Goal: Find specific page/section: Find specific page/section

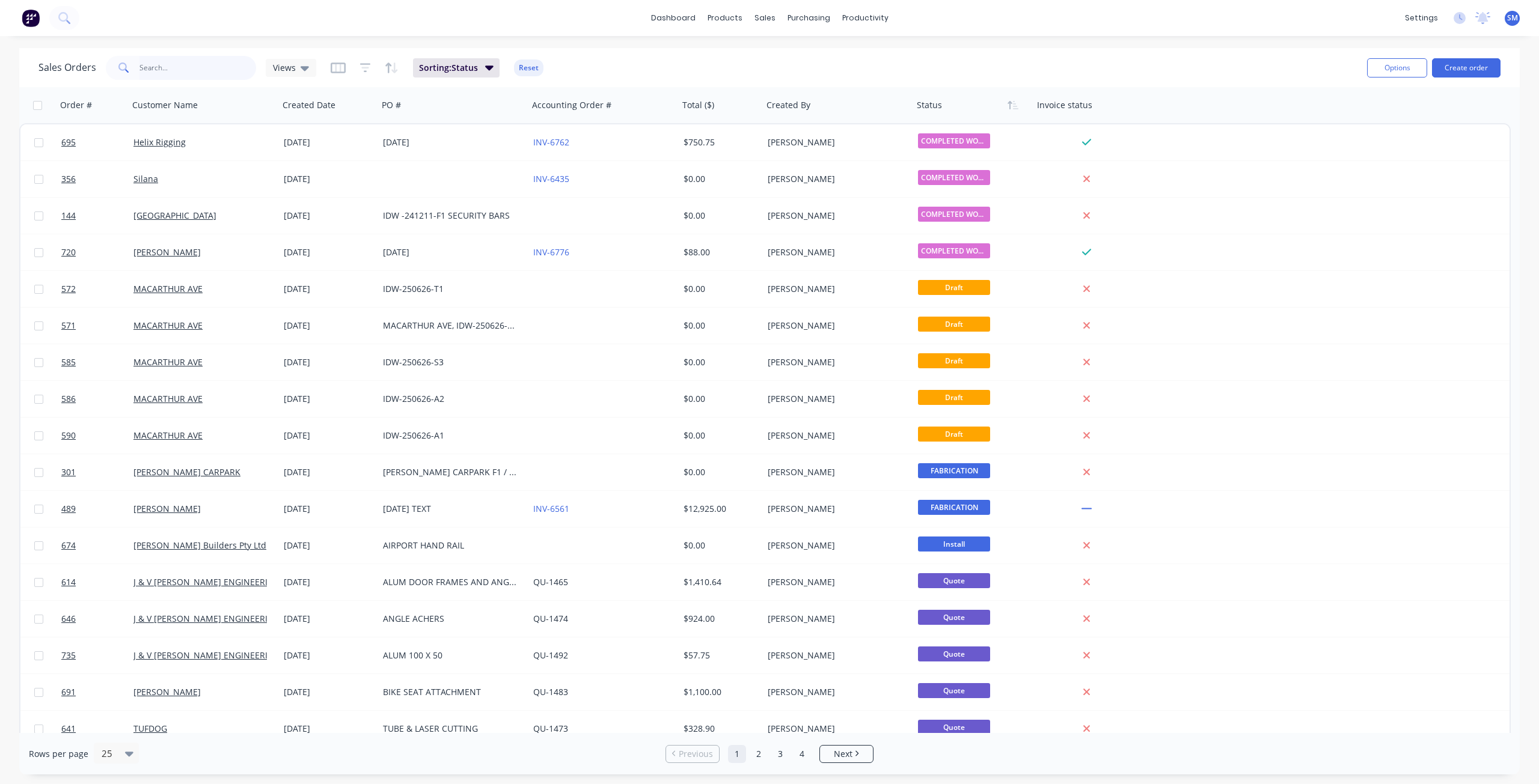
click at [194, 73] on input "text" at bounding box center [198, 68] width 117 height 24
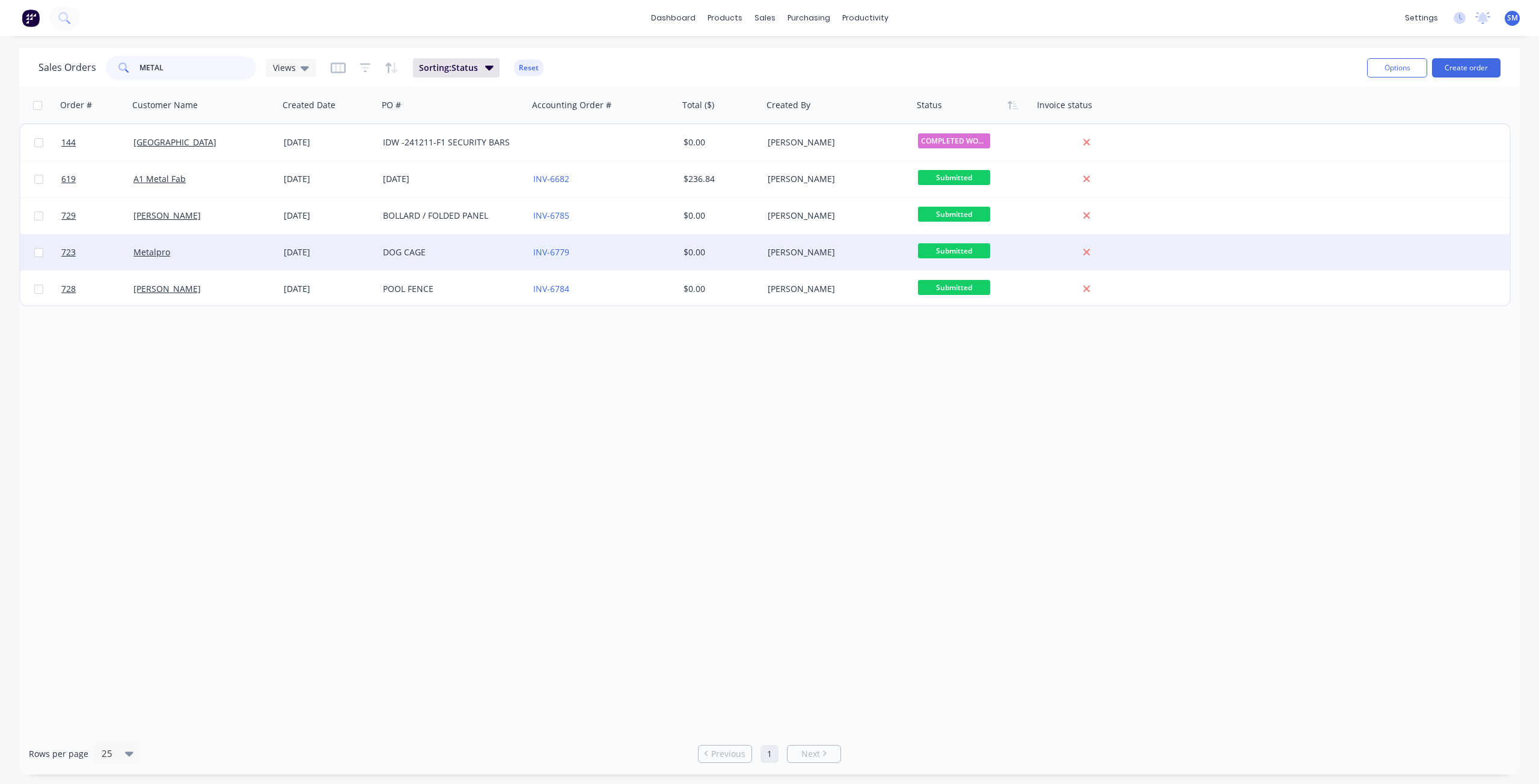
type input "METAL"
click at [186, 252] on div "Metalpro" at bounding box center [200, 252] width 133 height 12
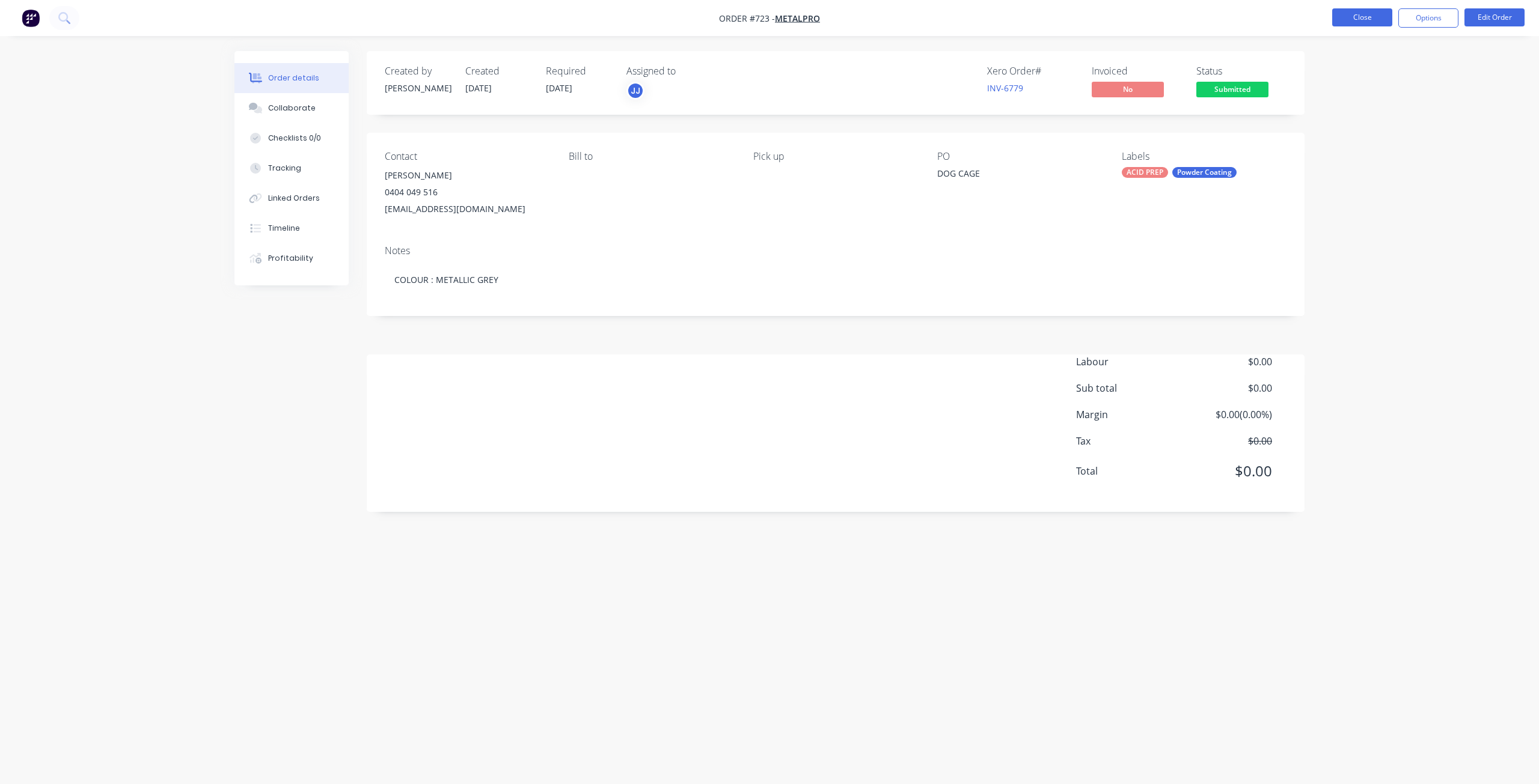
click at [1367, 18] on button "Close" at bounding box center [1362, 17] width 60 height 18
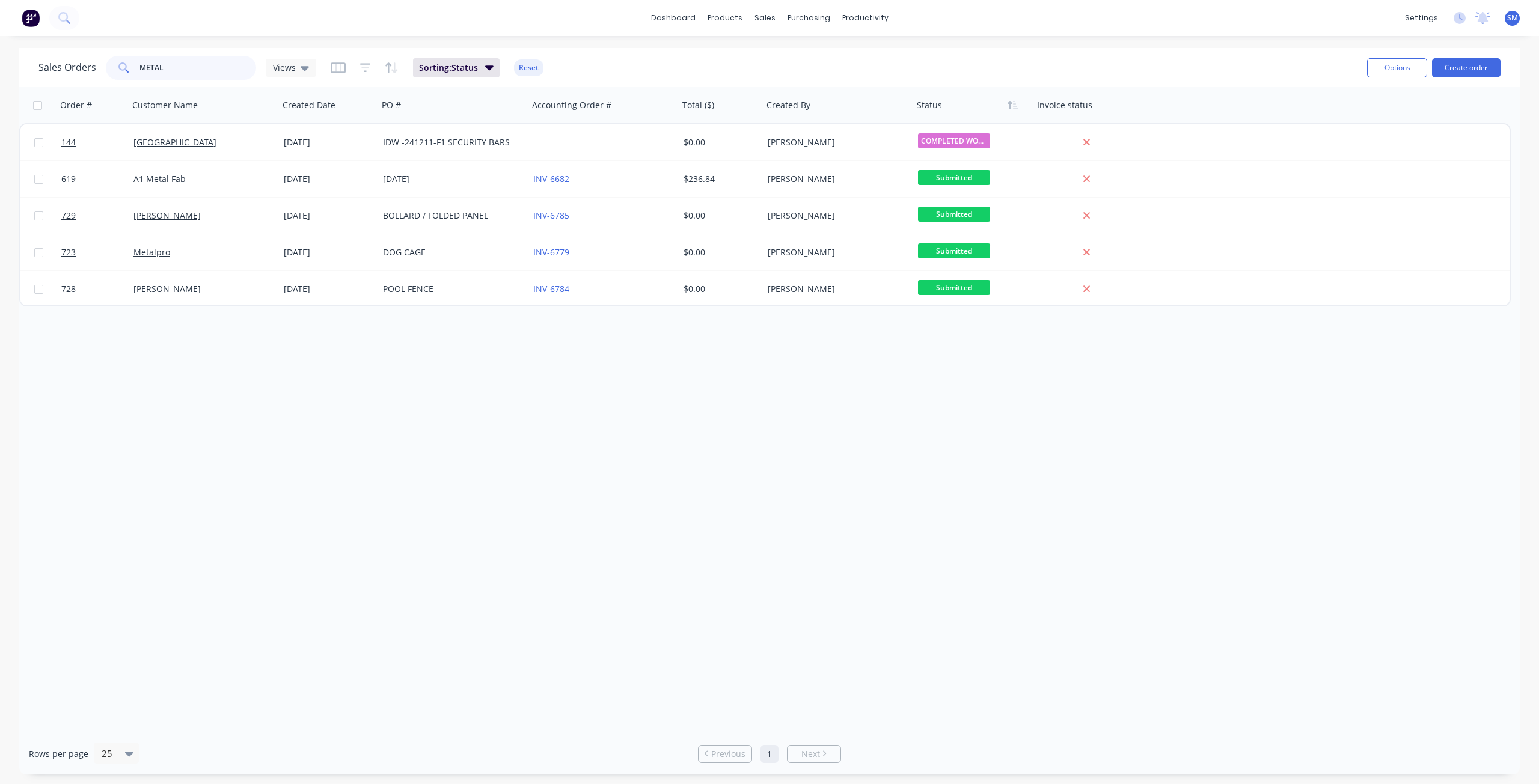
drag, startPoint x: 173, startPoint y: 73, endPoint x: 129, endPoint y: 73, distance: 44.0
click at [129, 73] on div "METAL" at bounding box center [181, 68] width 151 height 24
type input "SCH"
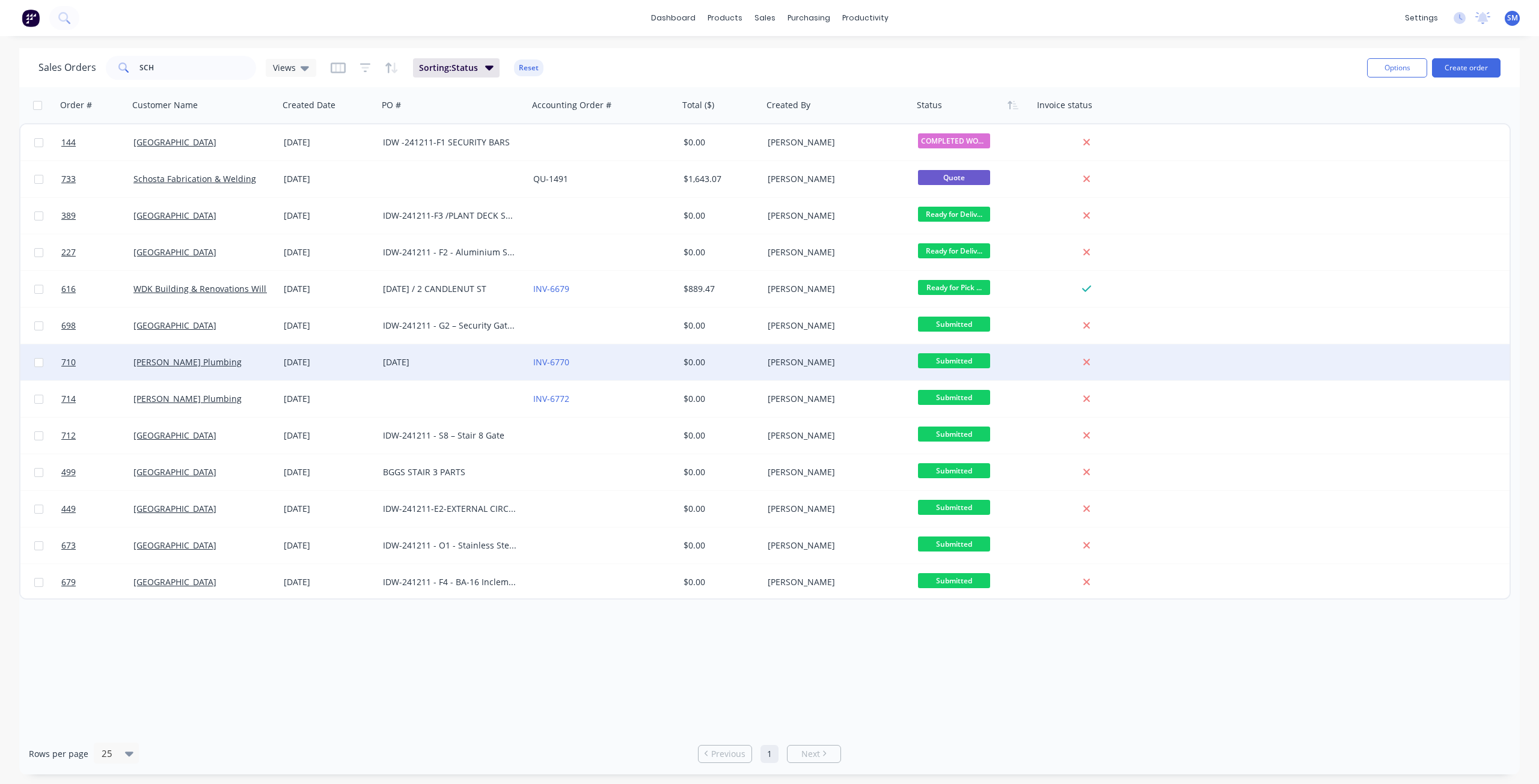
click at [207, 370] on div "[PERSON_NAME] Plumbing" at bounding box center [204, 362] width 151 height 36
